Goal: Task Accomplishment & Management: Use online tool/utility

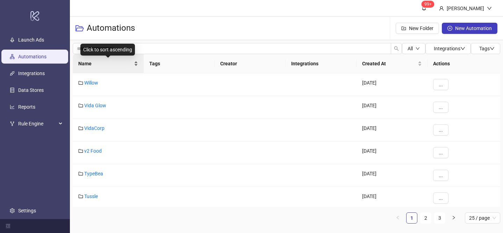
click at [138, 61] on div "Name" at bounding box center [108, 64] width 60 height 8
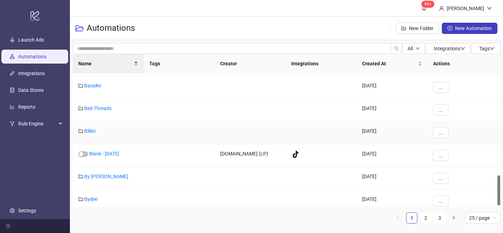
scroll to position [459, 0]
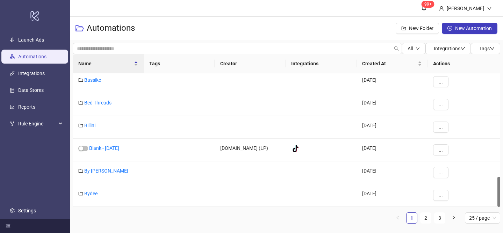
click at [422, 224] on div "Name Tags Creator Integrations Created At Actions Bassike [DATE] ... Bed Thread…" at bounding box center [287, 141] width 428 height 175
click at [423, 222] on link "2" at bounding box center [426, 218] width 10 height 10
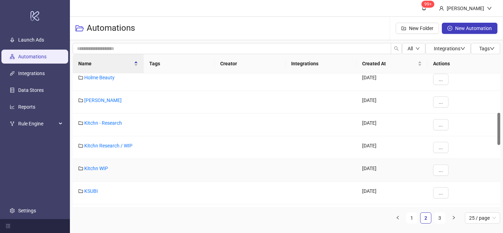
scroll to position [163, 0]
click at [96, 98] on link "[PERSON_NAME]" at bounding box center [102, 100] width 37 height 6
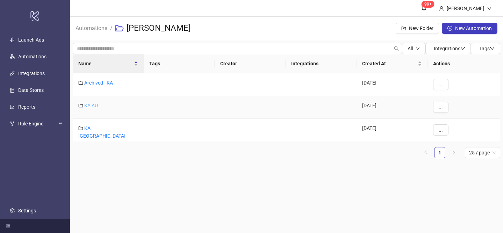
click at [92, 107] on link "KA AU" at bounding box center [91, 106] width 14 height 6
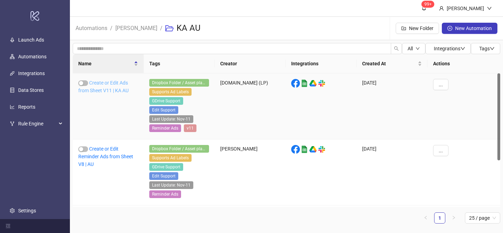
click at [117, 88] on link "Create or Edit Ads from Sheet V11 | KA AU" at bounding box center [103, 86] width 50 height 13
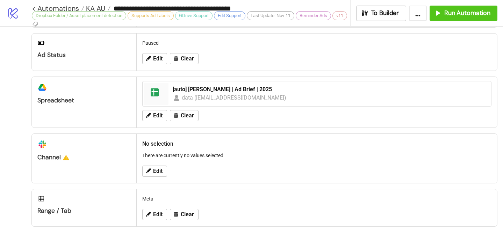
scroll to position [318, 0]
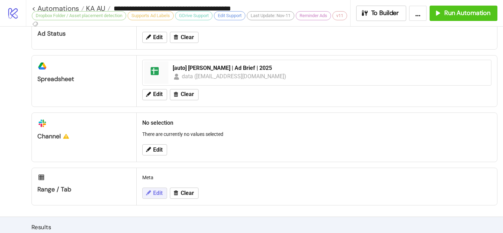
click at [151, 192] on icon at bounding box center [148, 193] width 6 height 6
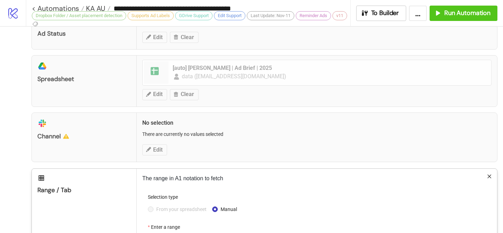
scroll to position [437, 0]
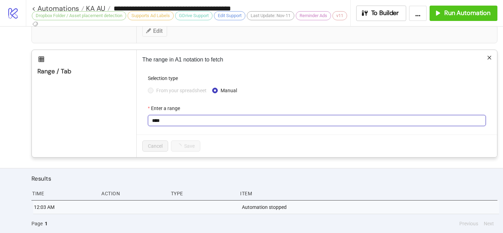
click at [173, 119] on input "****" at bounding box center [317, 120] width 338 height 11
type input "**********"
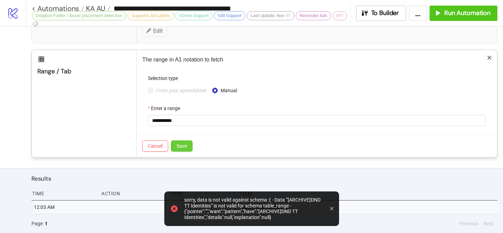
click at [184, 150] on button "Save" at bounding box center [182, 146] width 22 height 11
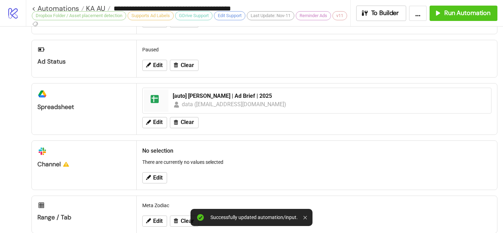
scroll to position [269, 0]
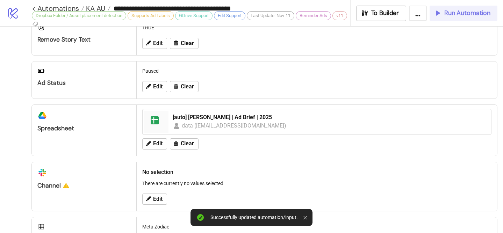
click at [473, 16] on span "Run Automation" at bounding box center [467, 13] width 46 height 8
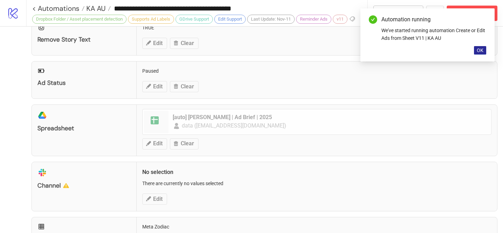
click at [478, 53] on button "OK" at bounding box center [480, 50] width 12 height 8
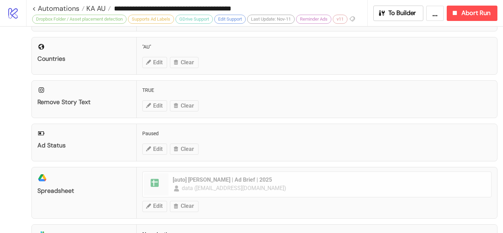
scroll to position [438, 0]
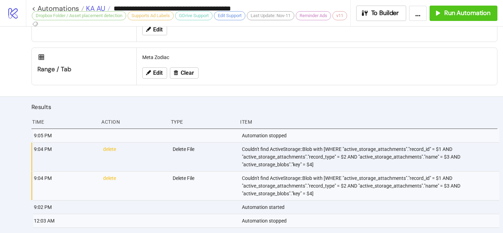
click at [102, 5] on span "KA AU" at bounding box center [94, 8] width 21 height 9
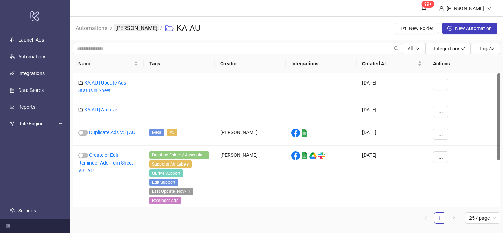
click at [137, 31] on link "[PERSON_NAME]" at bounding box center [136, 28] width 45 height 8
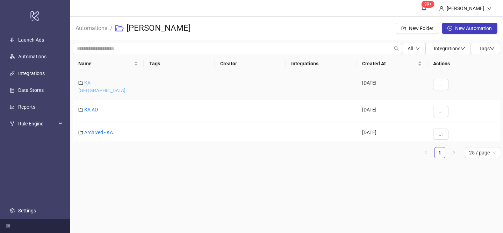
click at [94, 83] on link "KA [GEOGRAPHIC_DATA]" at bounding box center [101, 86] width 47 height 13
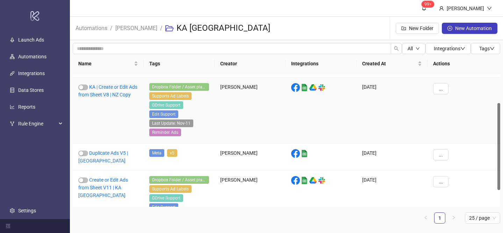
scroll to position [71, 0]
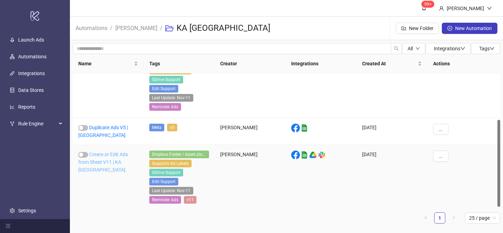
click at [112, 156] on link "Create or Edit Ads from Sheet V11 | KA [GEOGRAPHIC_DATA]" at bounding box center [103, 162] width 50 height 21
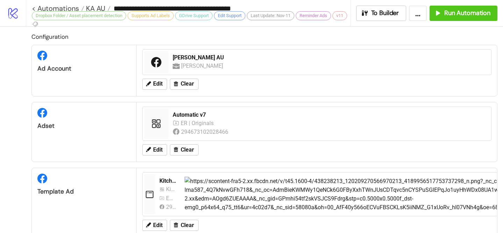
type input "**********"
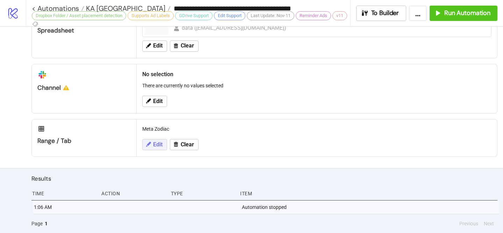
scroll to position [367, 0]
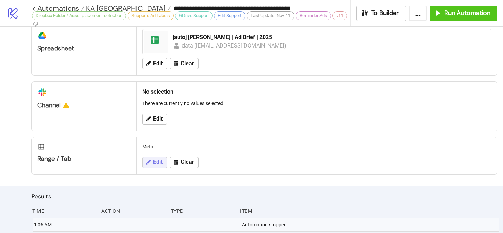
click at [156, 161] on span "Edit" at bounding box center [157, 162] width 9 height 6
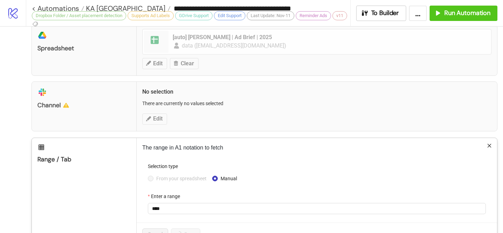
scroll to position [442, 0]
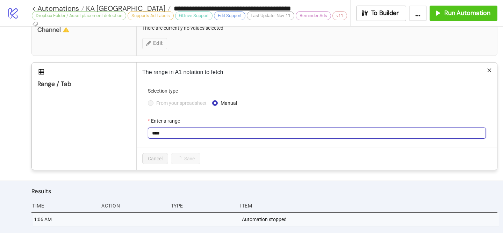
click at [194, 129] on input "****" at bounding box center [317, 133] width 338 height 11
type input "**********"
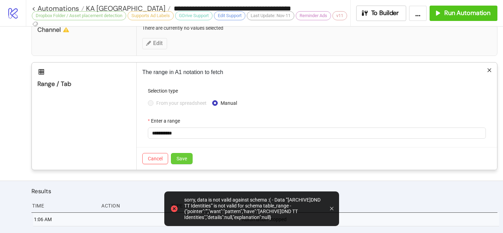
click at [188, 161] on button "Save" at bounding box center [182, 158] width 22 height 11
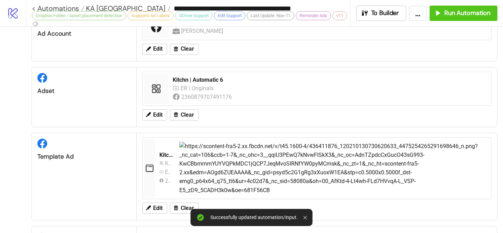
scroll to position [0, 0]
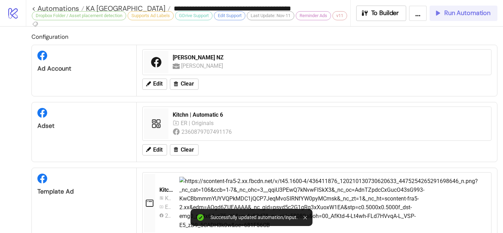
click at [453, 11] on span "Run Automation" at bounding box center [467, 13] width 46 height 8
